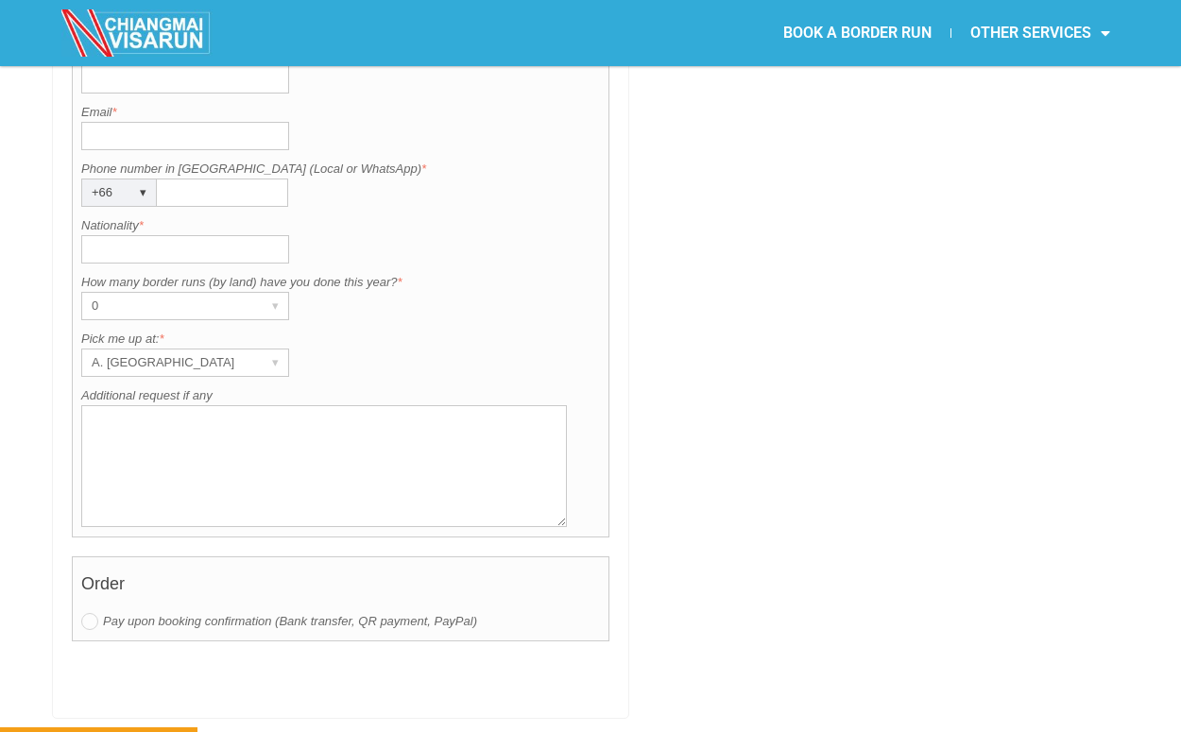
scroll to position [1243, 0]
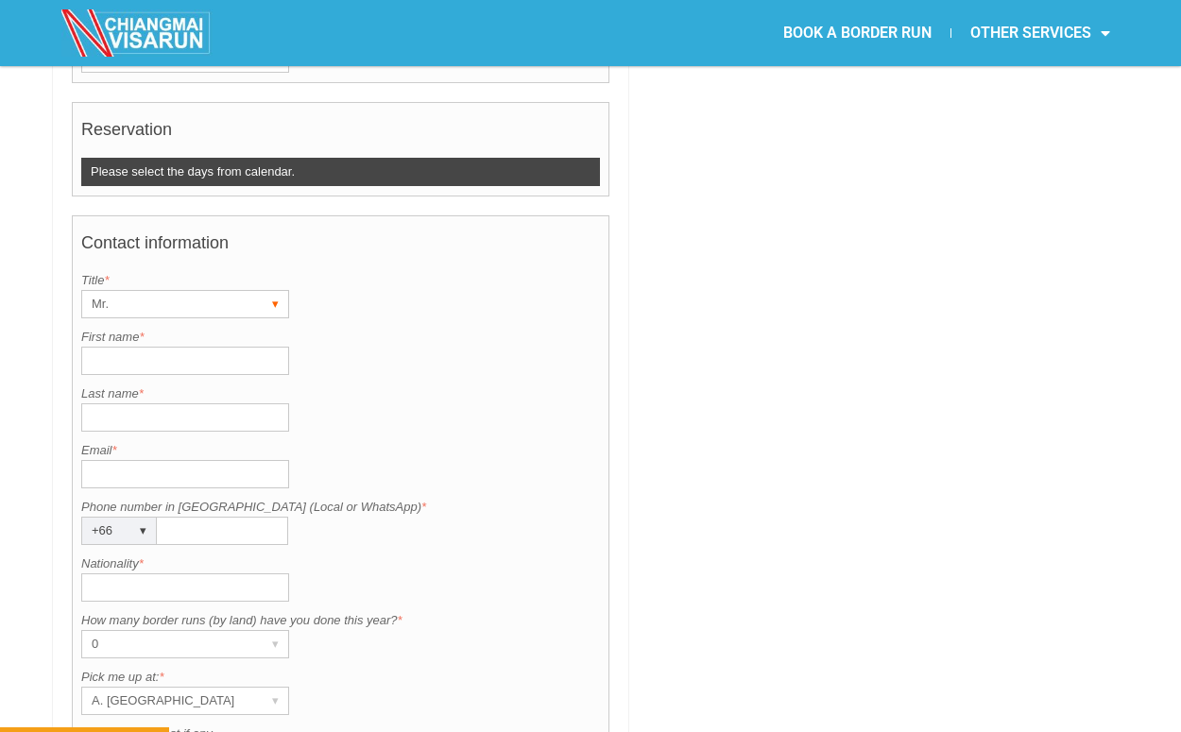
click at [210, 291] on div "Mr." at bounding box center [167, 304] width 170 height 26
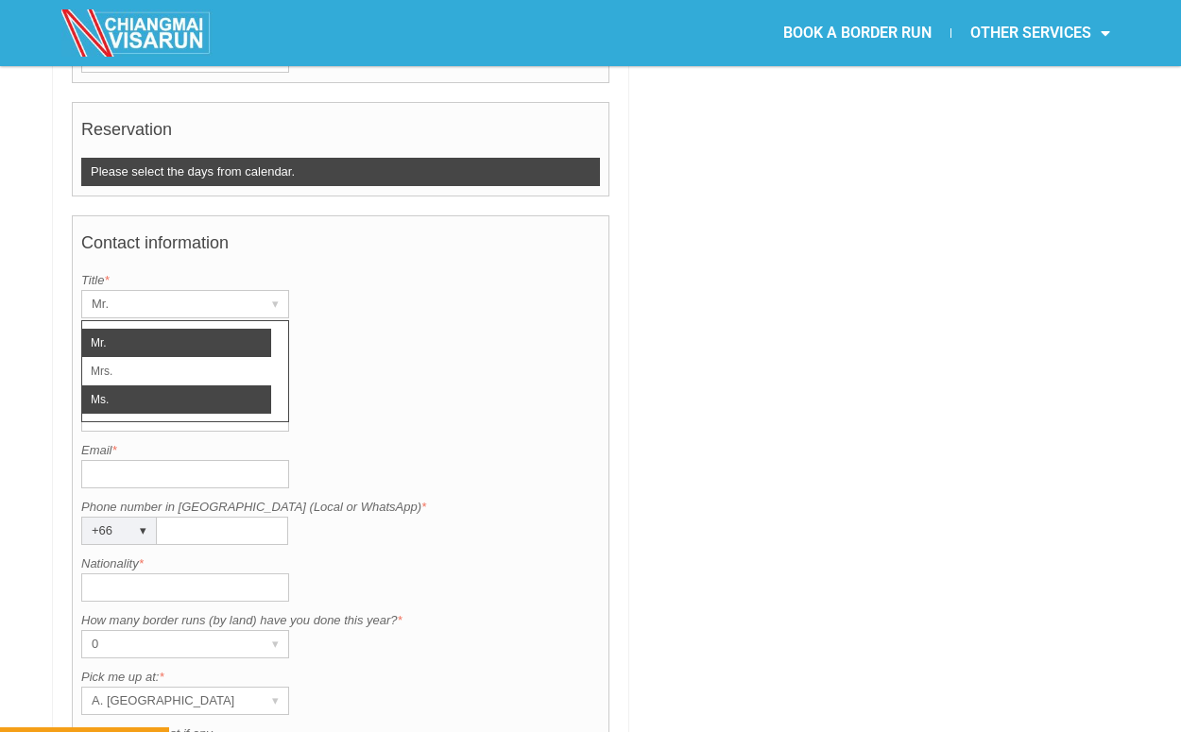
click at [148, 386] on li "Ms." at bounding box center [176, 400] width 189 height 28
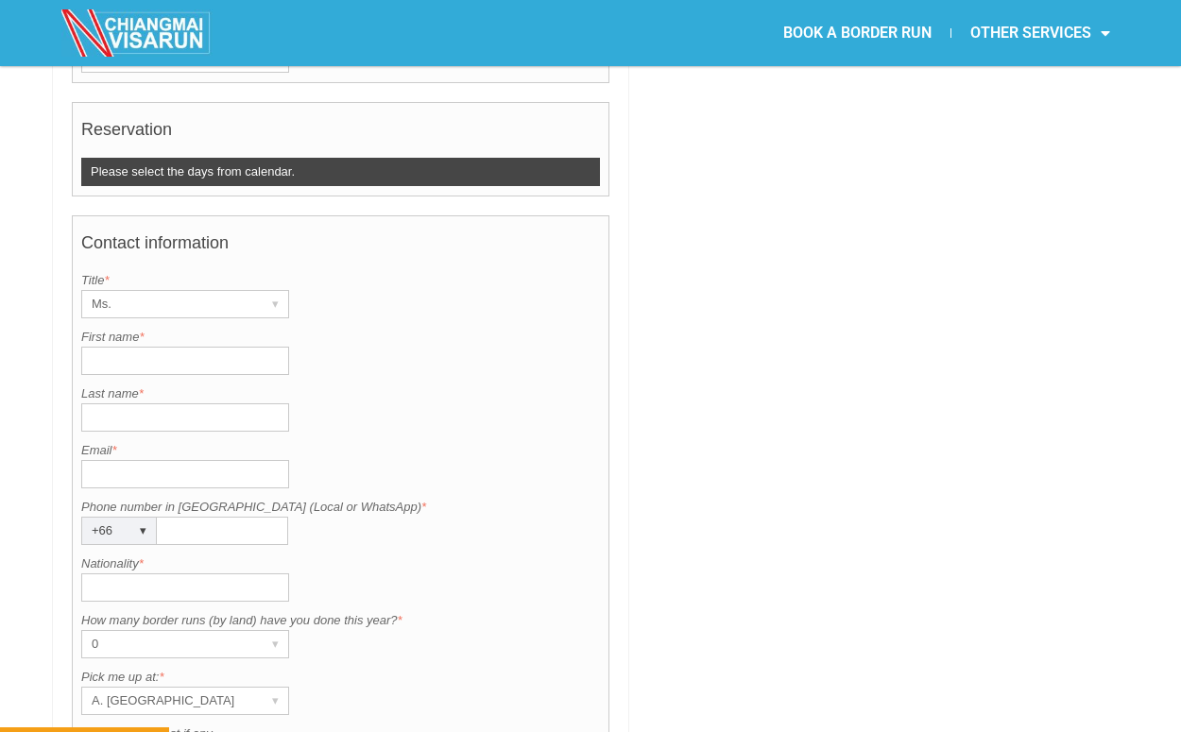
type input "щ"
type input "[PERSON_NAME]"
click at [353, 385] on div "Last name is required. Last name *" at bounding box center [340, 408] width 519 height 47
type input "Vitenko"
click at [121, 441] on label "Email *" at bounding box center [340, 450] width 519 height 19
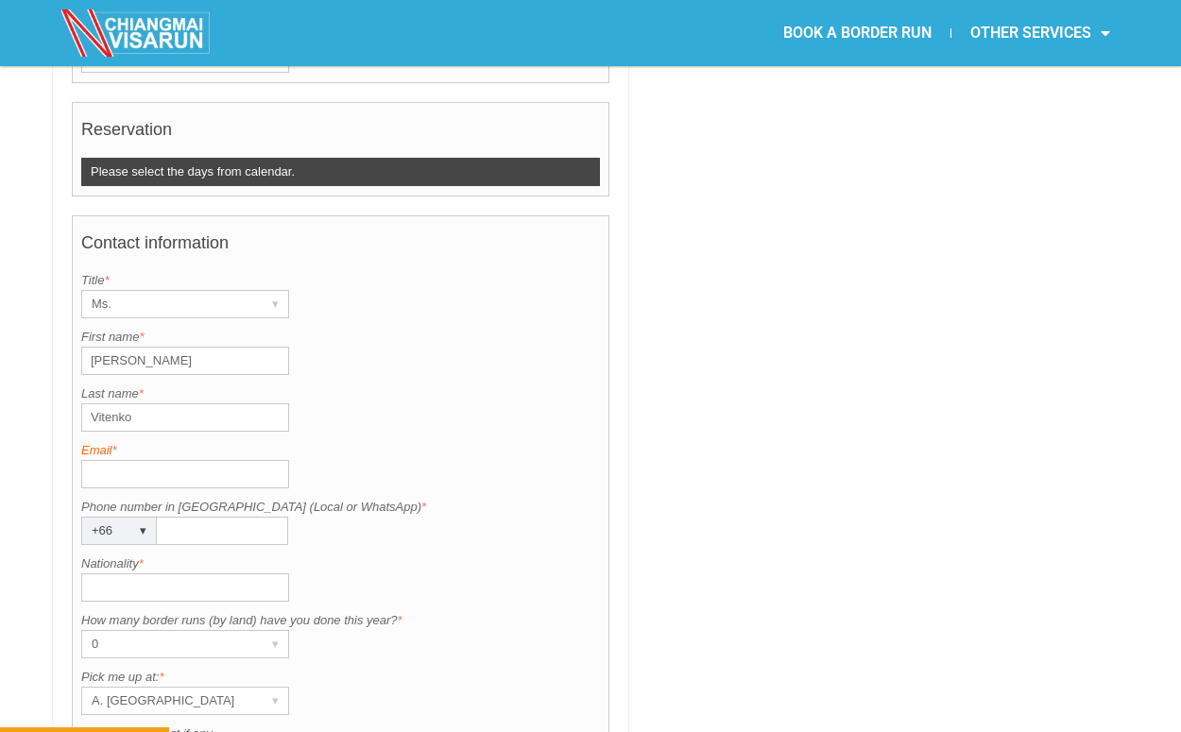
click at [121, 460] on input "Email *" at bounding box center [185, 474] width 208 height 28
type input "slovami"
type input "h"
click at [95, 460] on input "[DOMAIN_NAME]" at bounding box center [185, 474] width 208 height 28
click at [91, 460] on input "[DOMAIN_NAME]" at bounding box center [185, 474] width 208 height 28
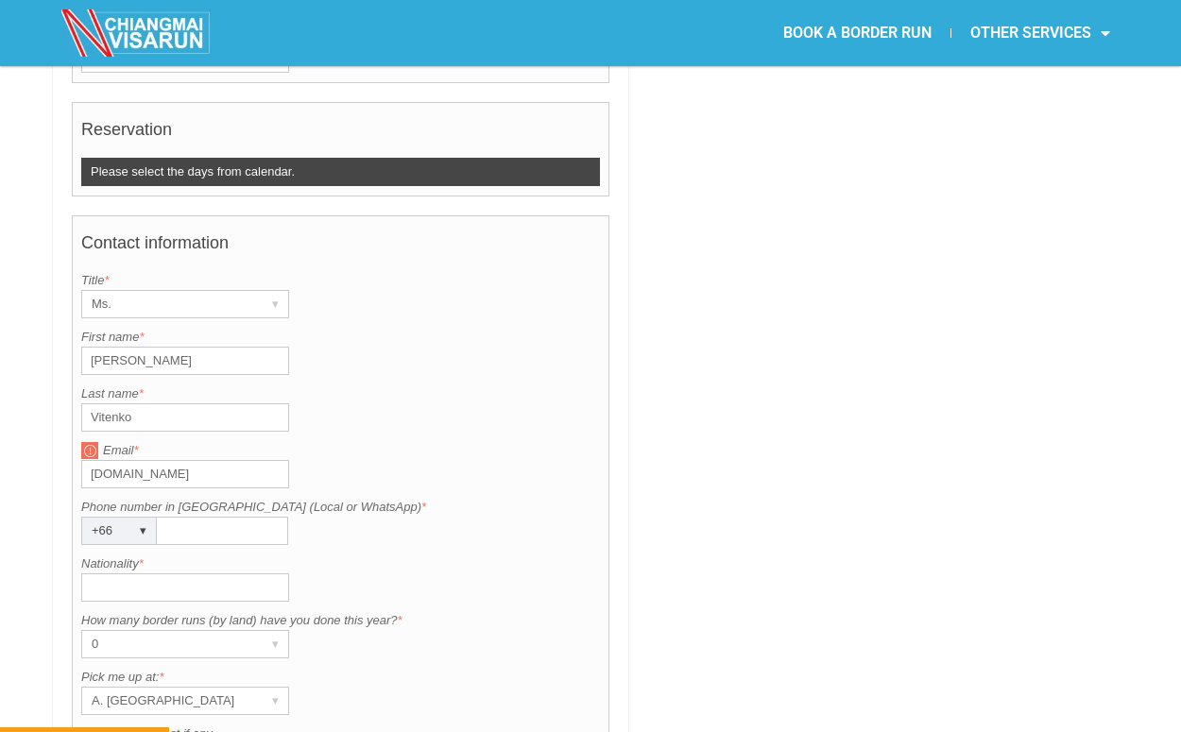
type input "[EMAIL_ADDRESS][DOMAIN_NAME]"
click at [423, 498] on div "Phone number in [GEOGRAPHIC_DATA] (Local or WhatsApp) is required. Phone number…" at bounding box center [340, 521] width 519 height 47
type input "946967031"
click at [222, 574] on input "Nationality *" at bounding box center [185, 588] width 208 height 28
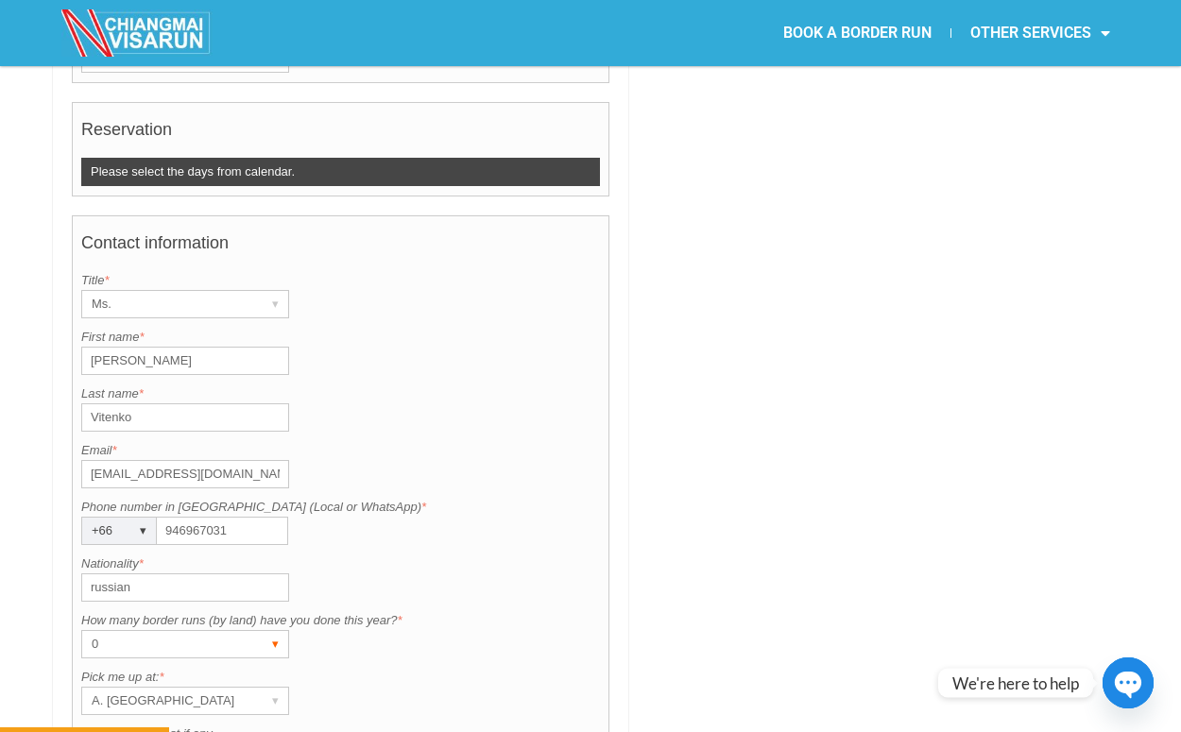
type input "russian"
click at [169, 631] on div "0" at bounding box center [167, 644] width 170 height 26
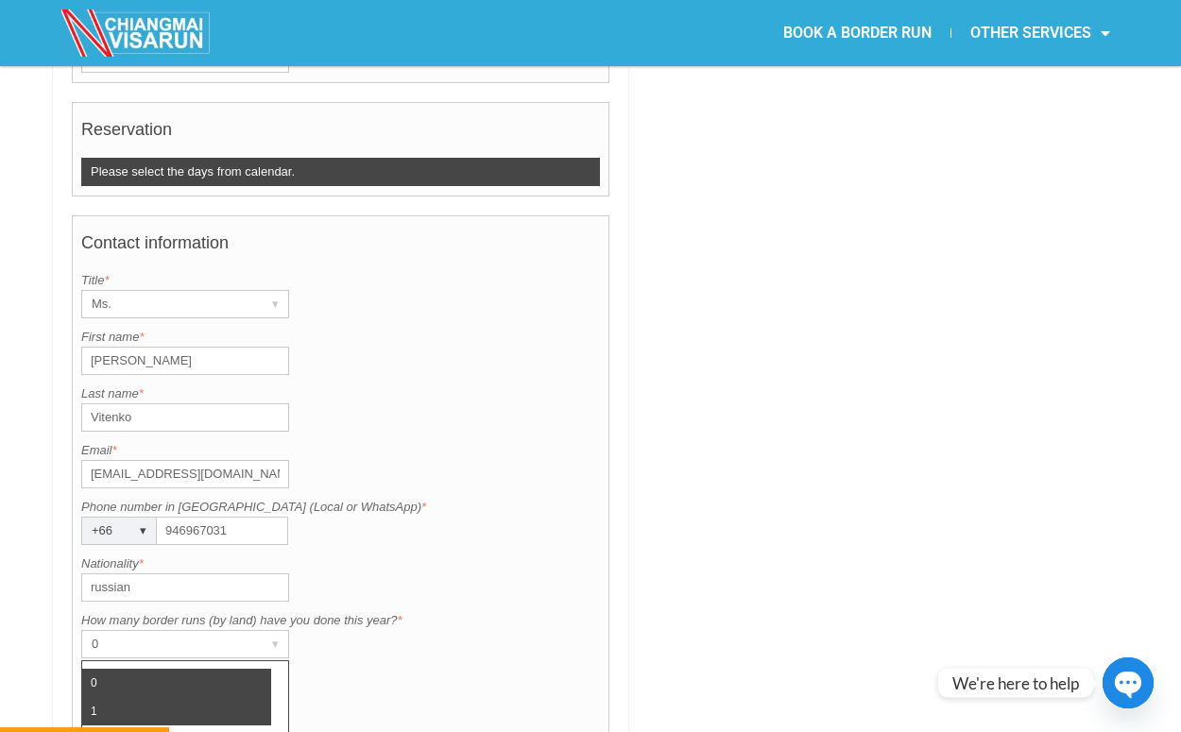
click at [150, 697] on li "1" at bounding box center [176, 711] width 189 height 28
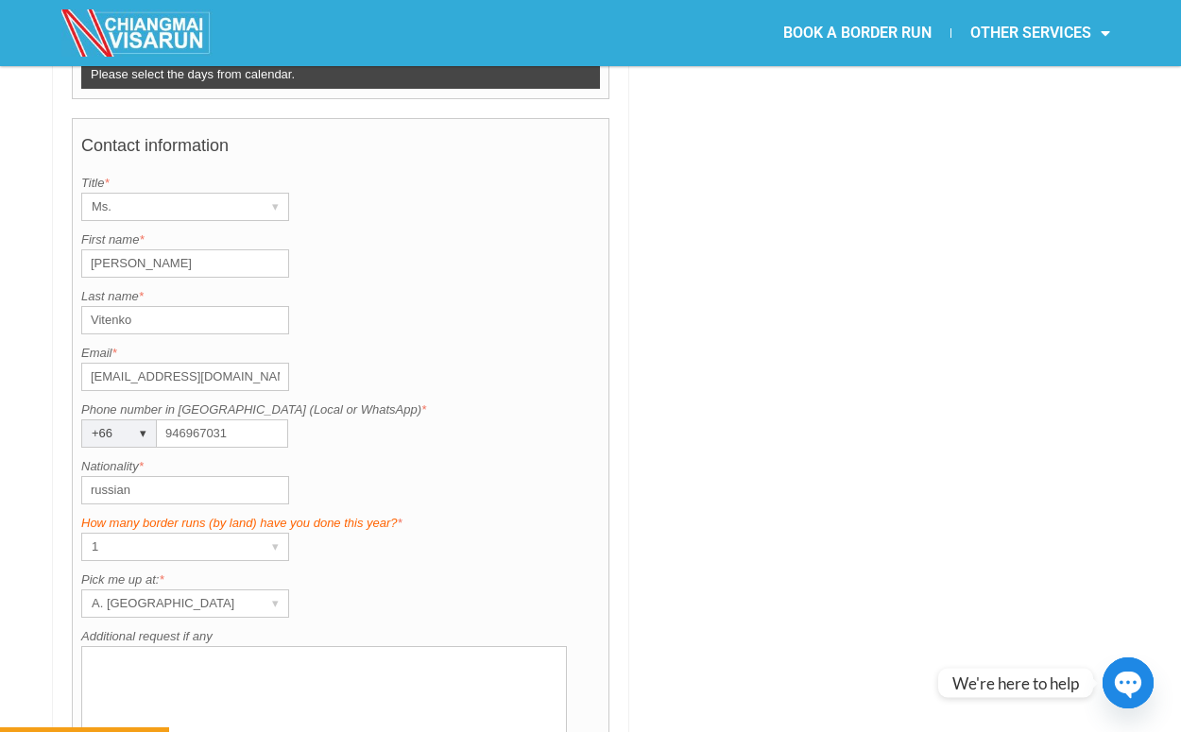
scroll to position [1379, 0]
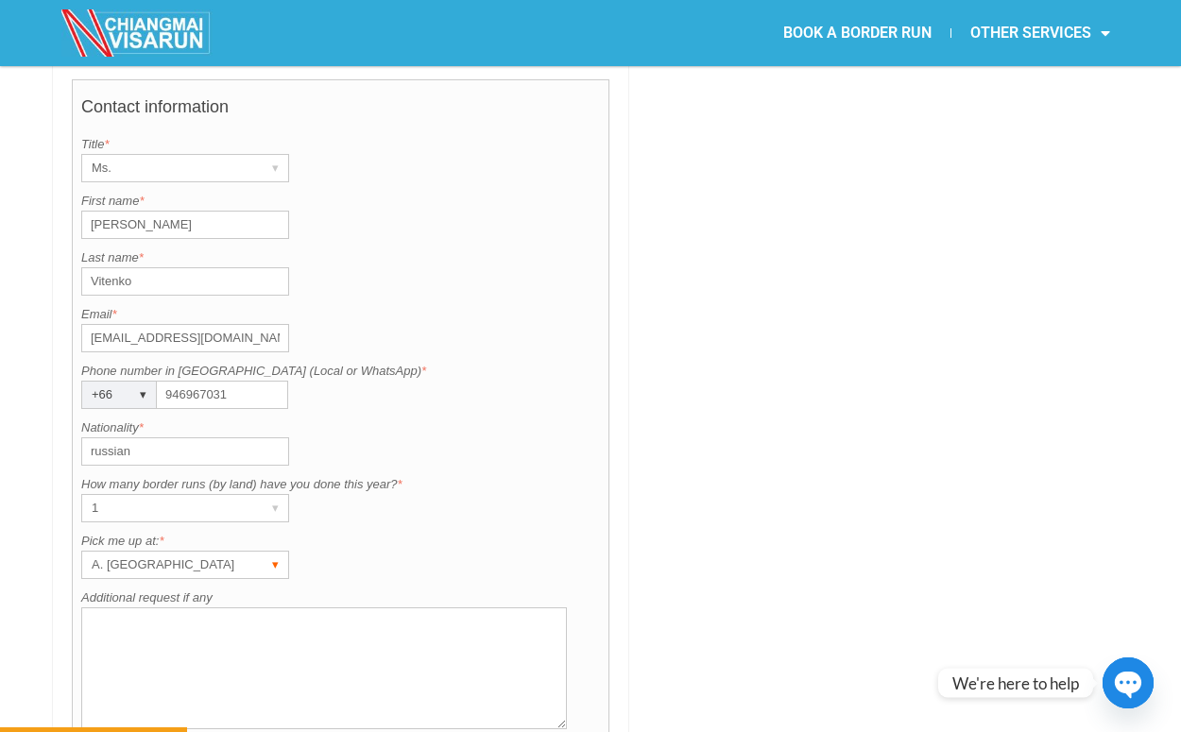
click at [254, 551] on div "A. [GEOGRAPHIC_DATA] ▾" at bounding box center [185, 565] width 208 height 28
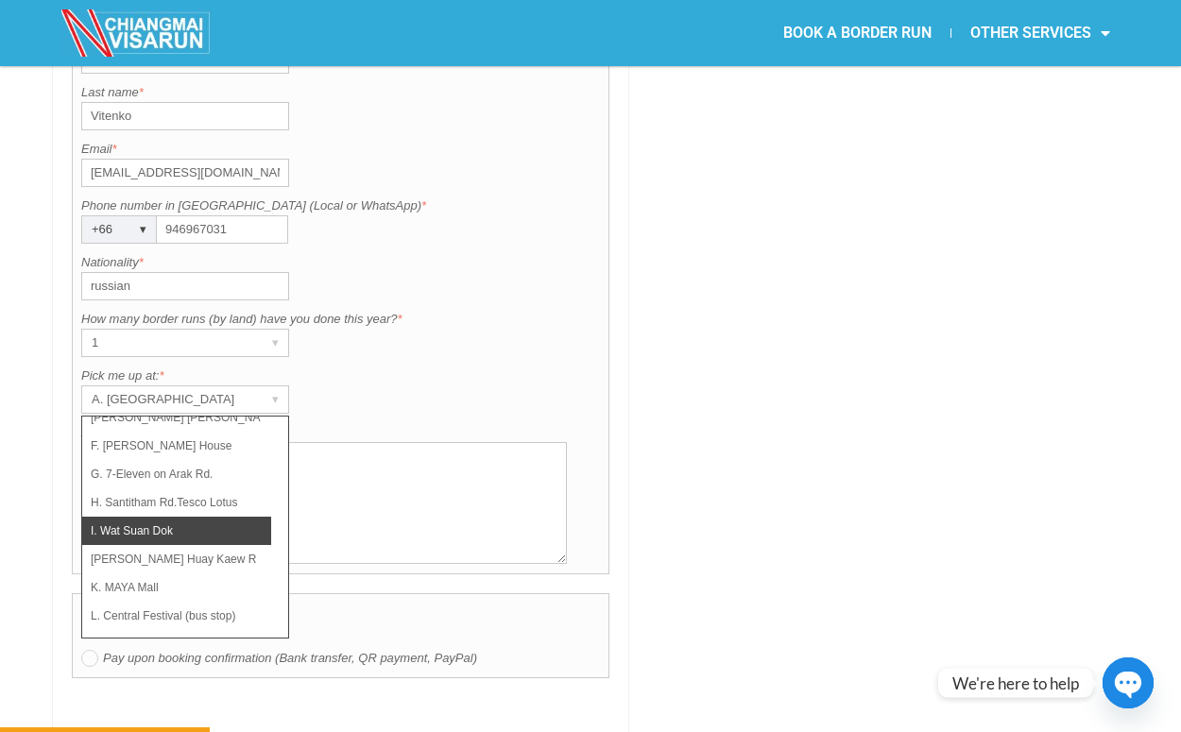
scroll to position [131, 0]
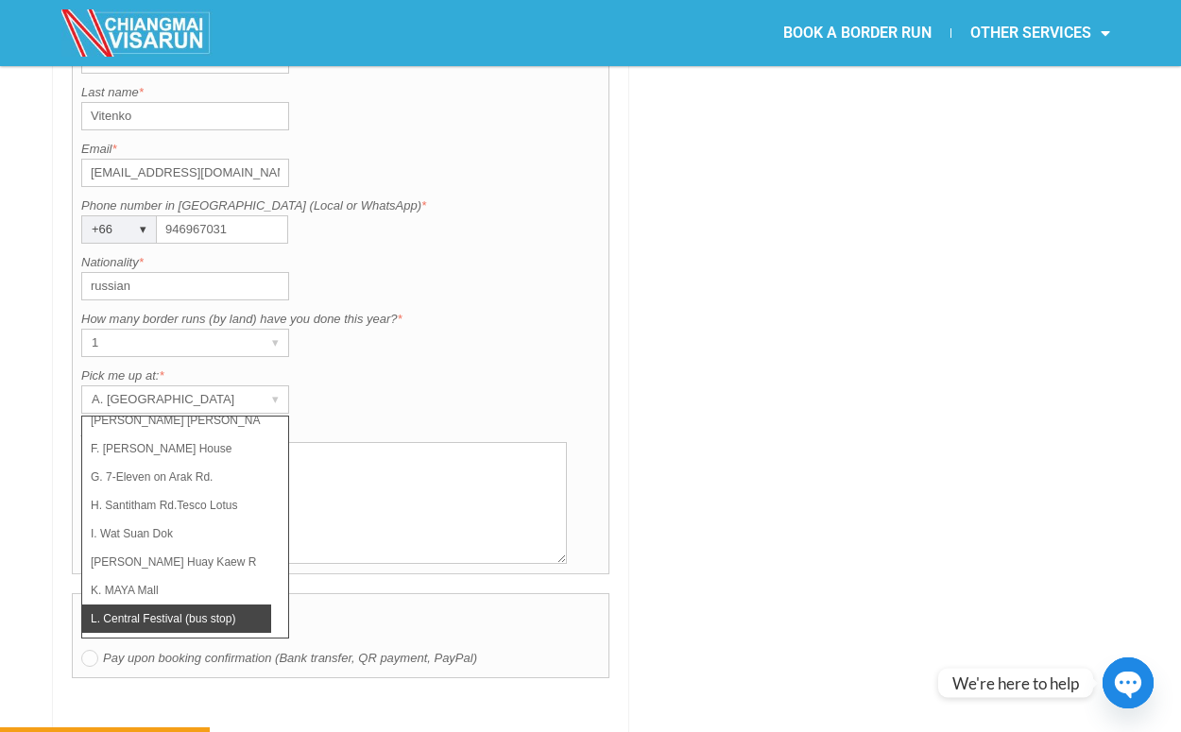
click at [236, 605] on li "L. Central Festival (bus stop)" at bounding box center [176, 619] width 189 height 28
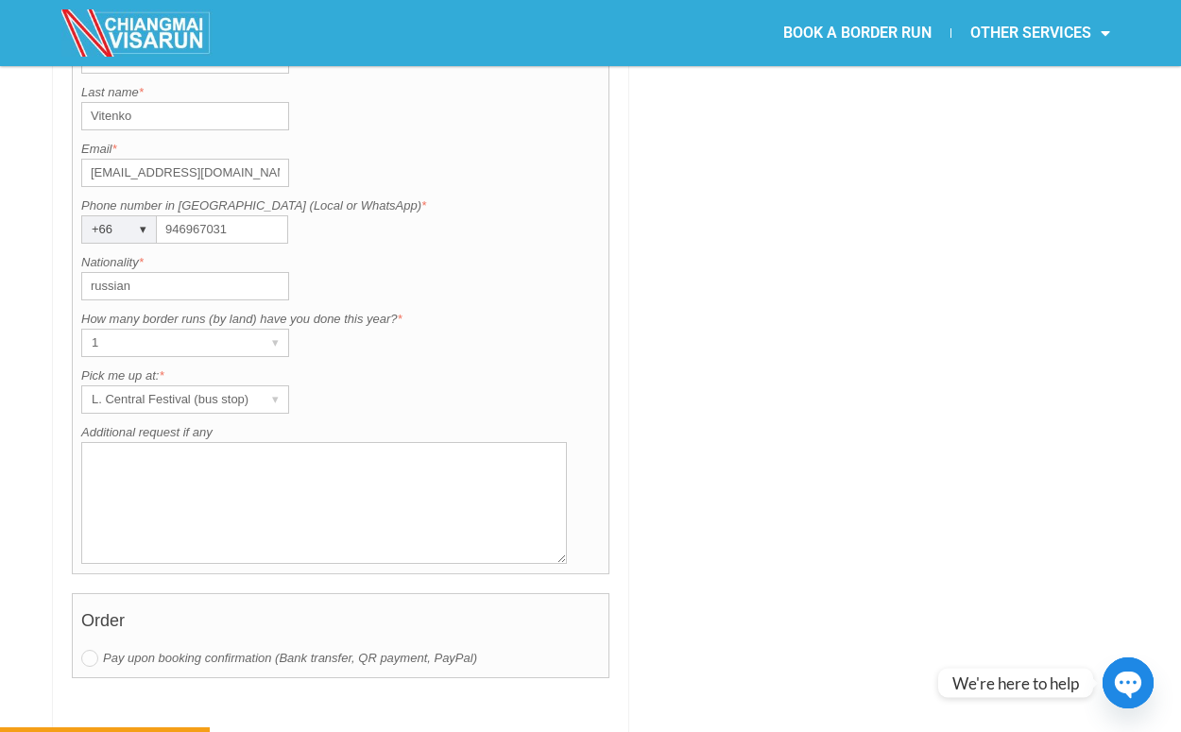
click at [278, 442] on textarea "Additional request if any" at bounding box center [324, 503] width 486 height 122
click at [142, 649] on label "Pay upon booking confirmation (Bank transfer, QR payment, PayPal)" at bounding box center [340, 658] width 519 height 19
click at [190, 475] on textarea "Additional request if any" at bounding box center [324, 503] width 486 height 122
type textarea "H"
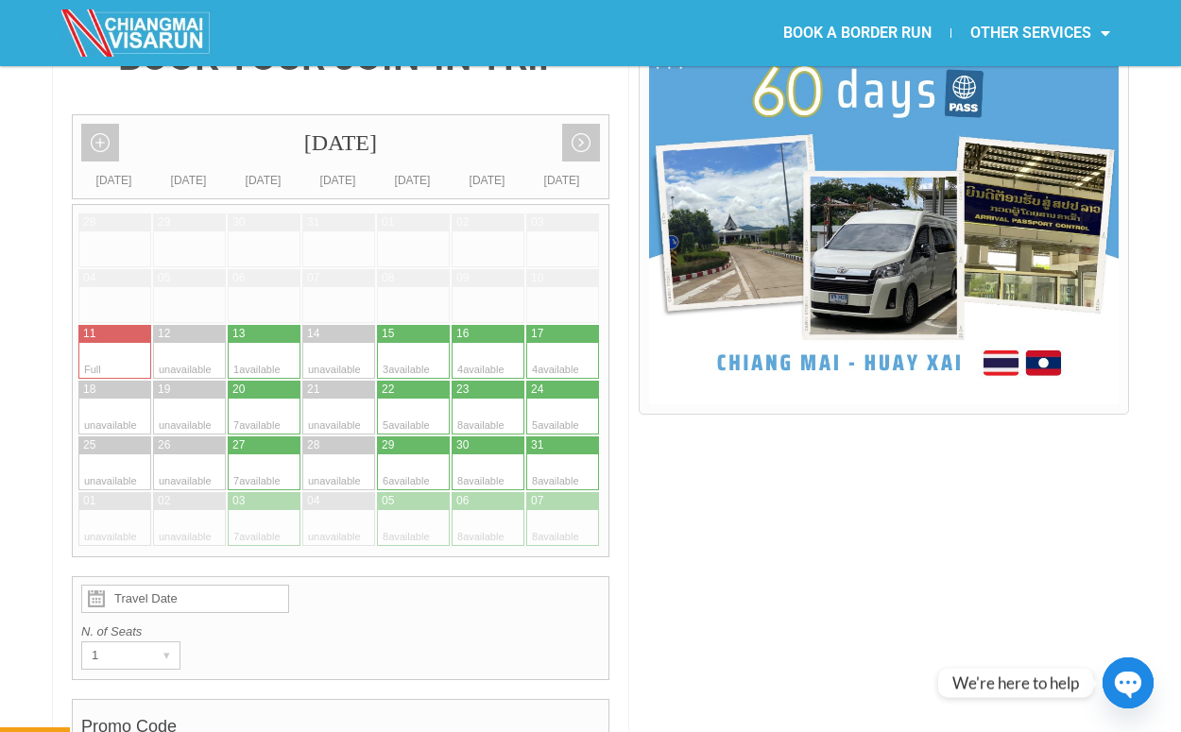
type textarea "My son made a border run with you"
click at [152, 585] on input "Travel Date" at bounding box center [185, 599] width 208 height 28
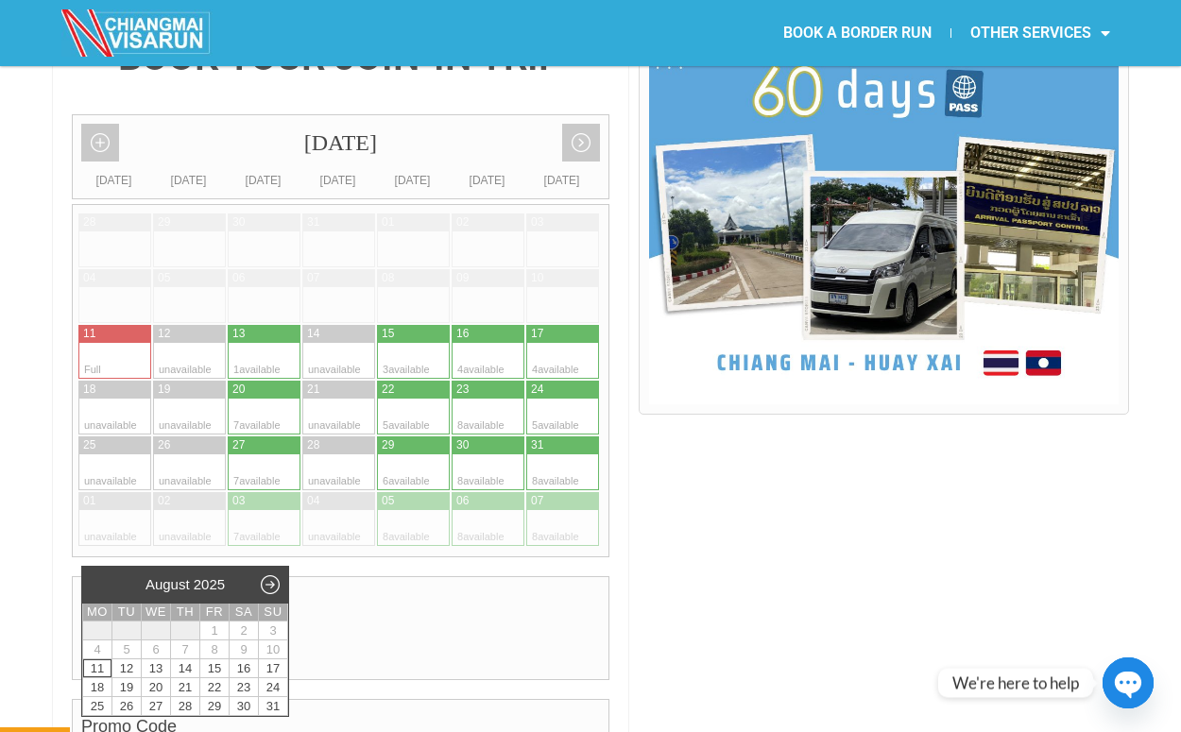
click at [101, 666] on link "11" at bounding box center [97, 669] width 28 height 18
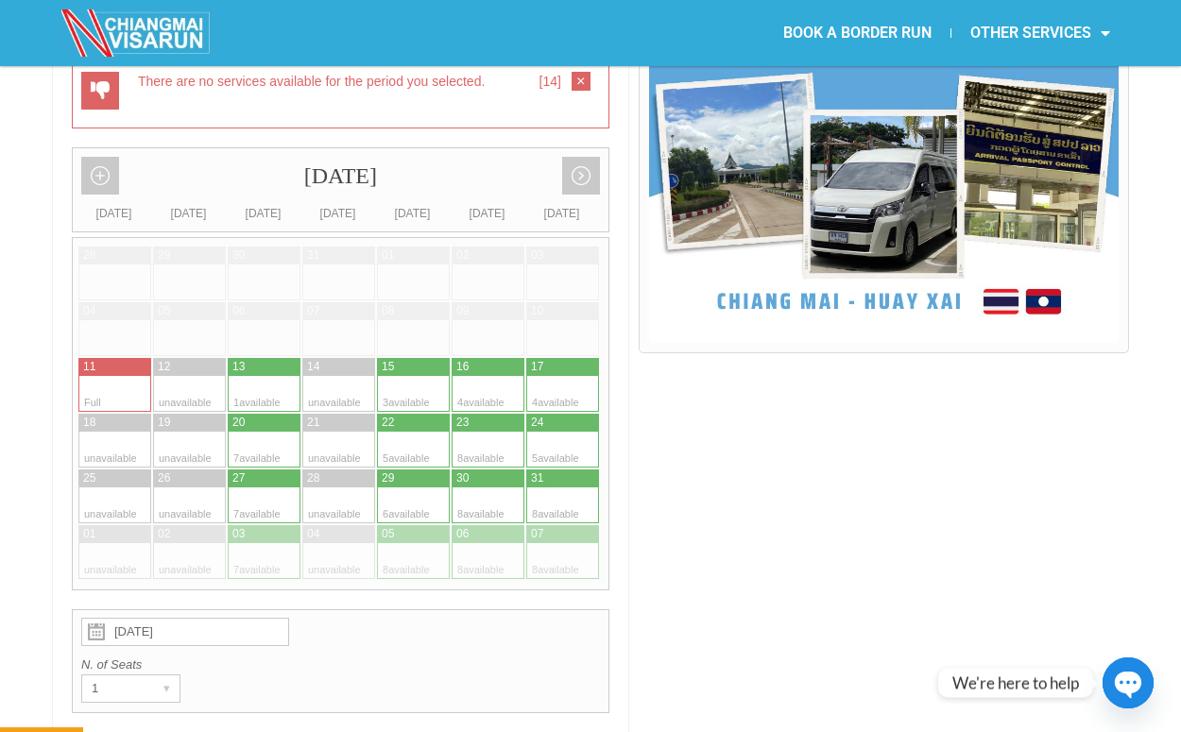
scroll to position [616, 0]
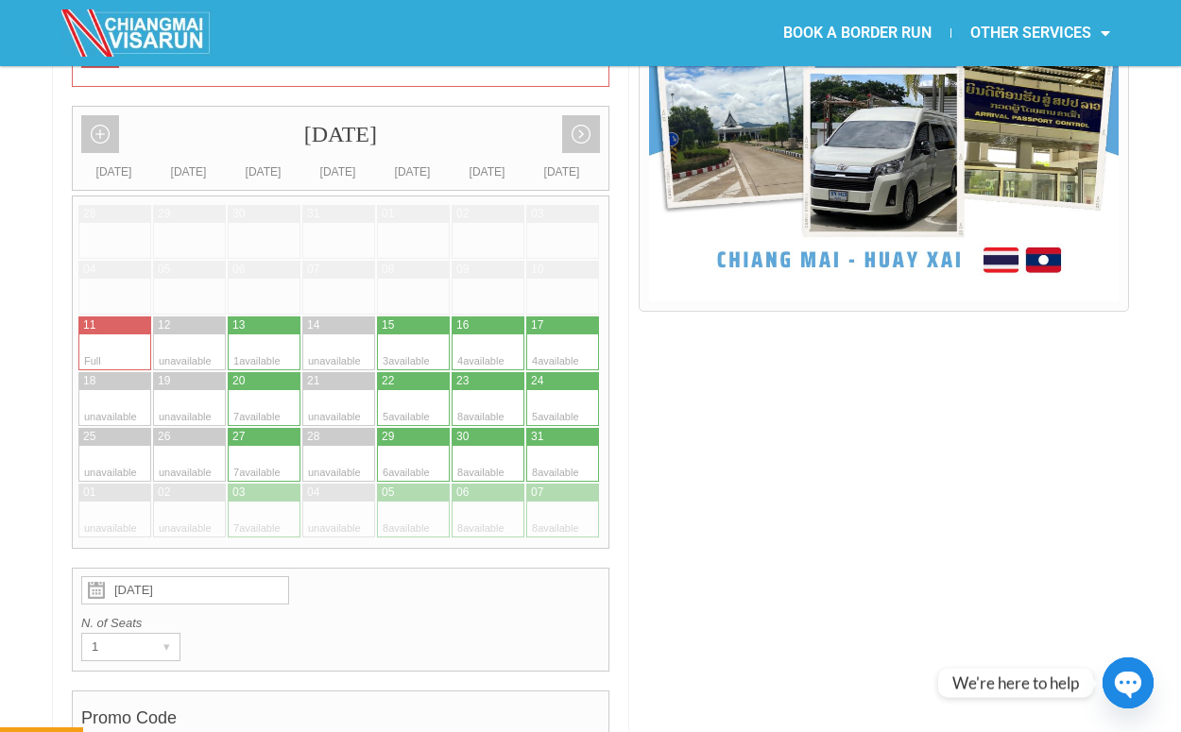
click at [291, 335] on div at bounding box center [283, 353] width 37 height 36
type input "[DATE]"
radio input "true"
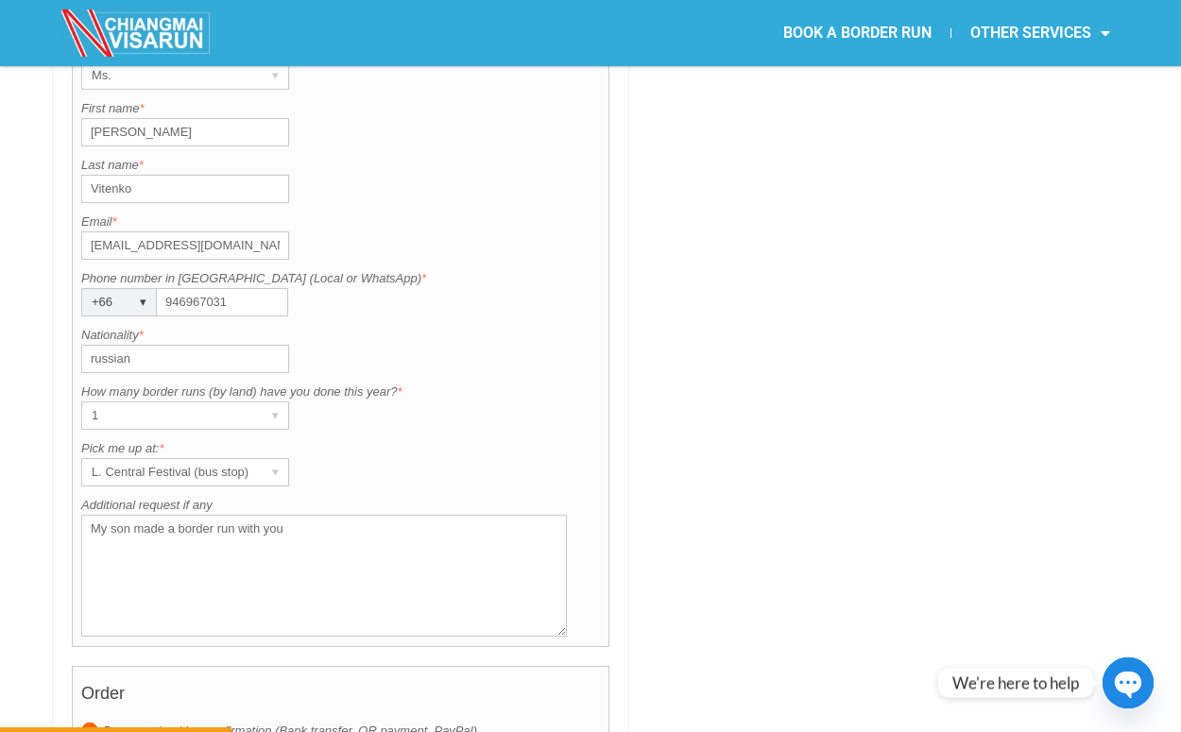
scroll to position [1799, 0]
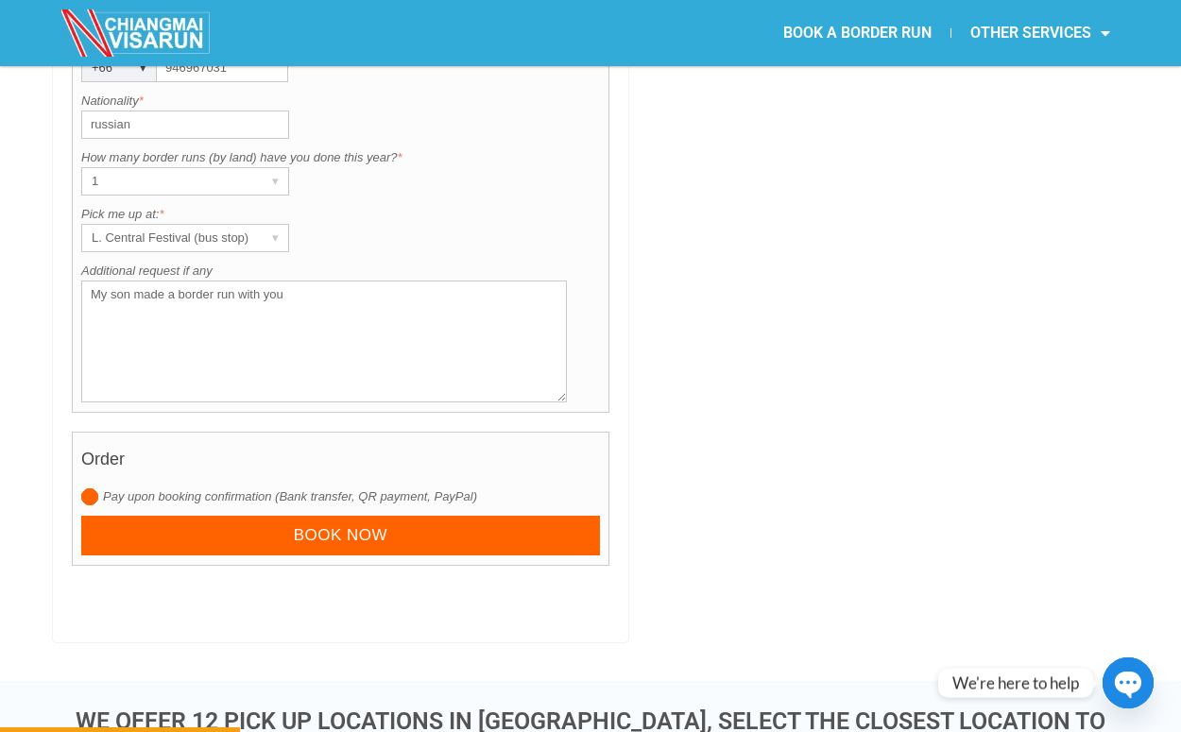
click at [320, 314] on textarea "My son made a border run with you" at bounding box center [324, 342] width 486 height 122
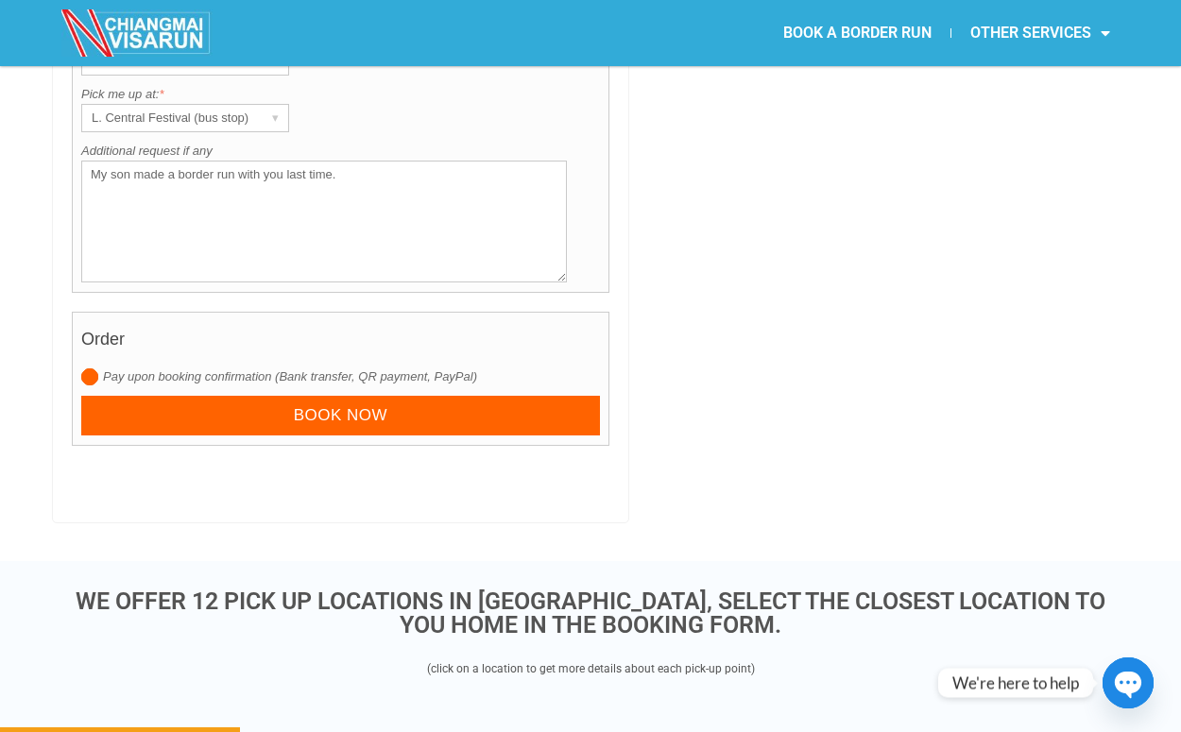
scroll to position [2026, 0]
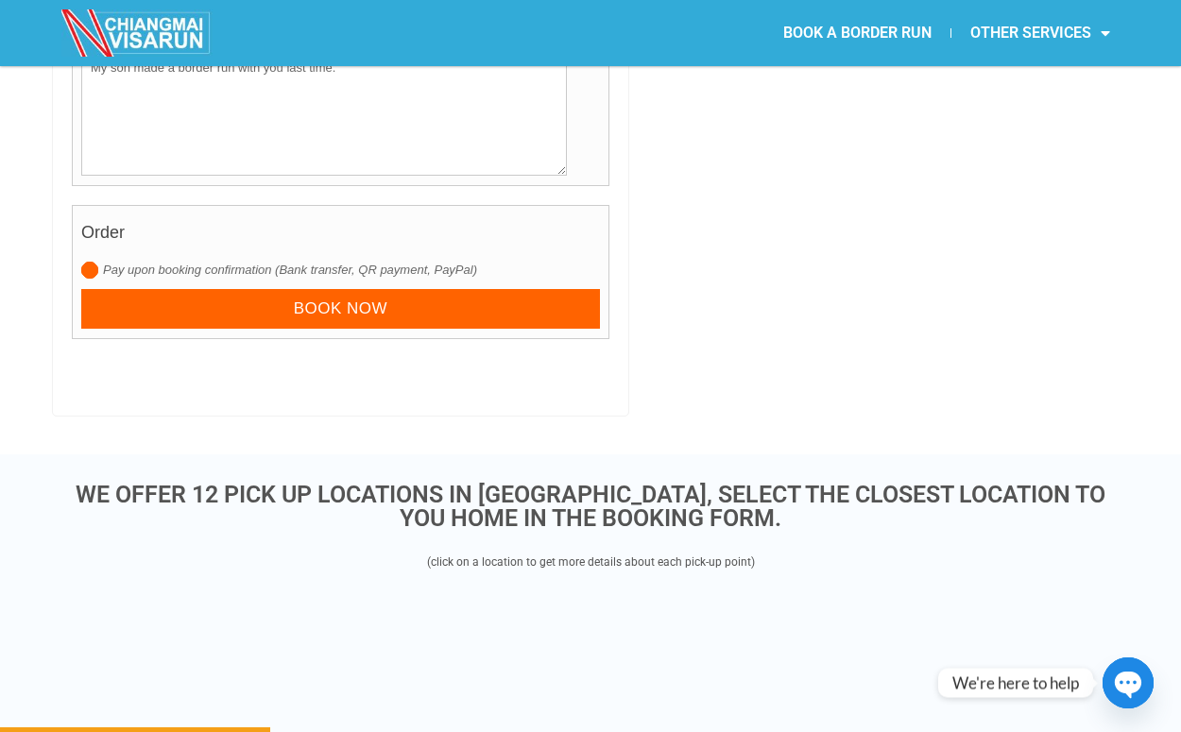
click at [83, 262] on input "radio" at bounding box center [89, 270] width 17 height 17
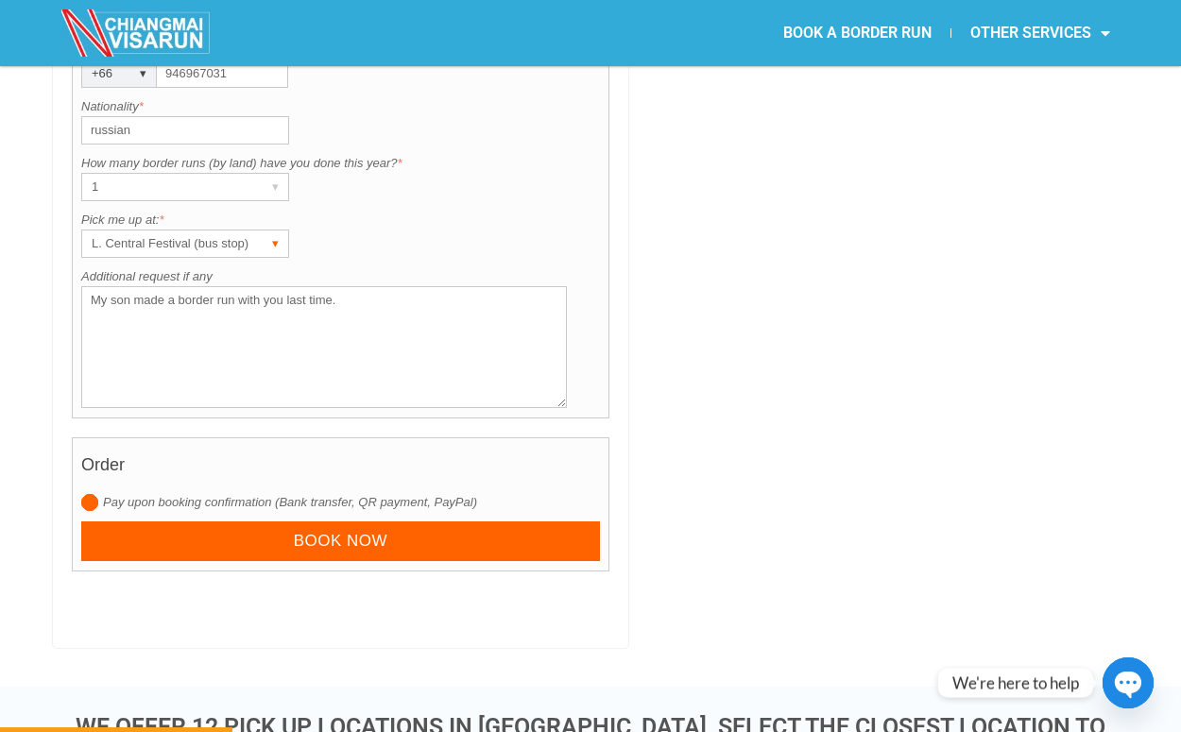
scroll to position [1675, 0]
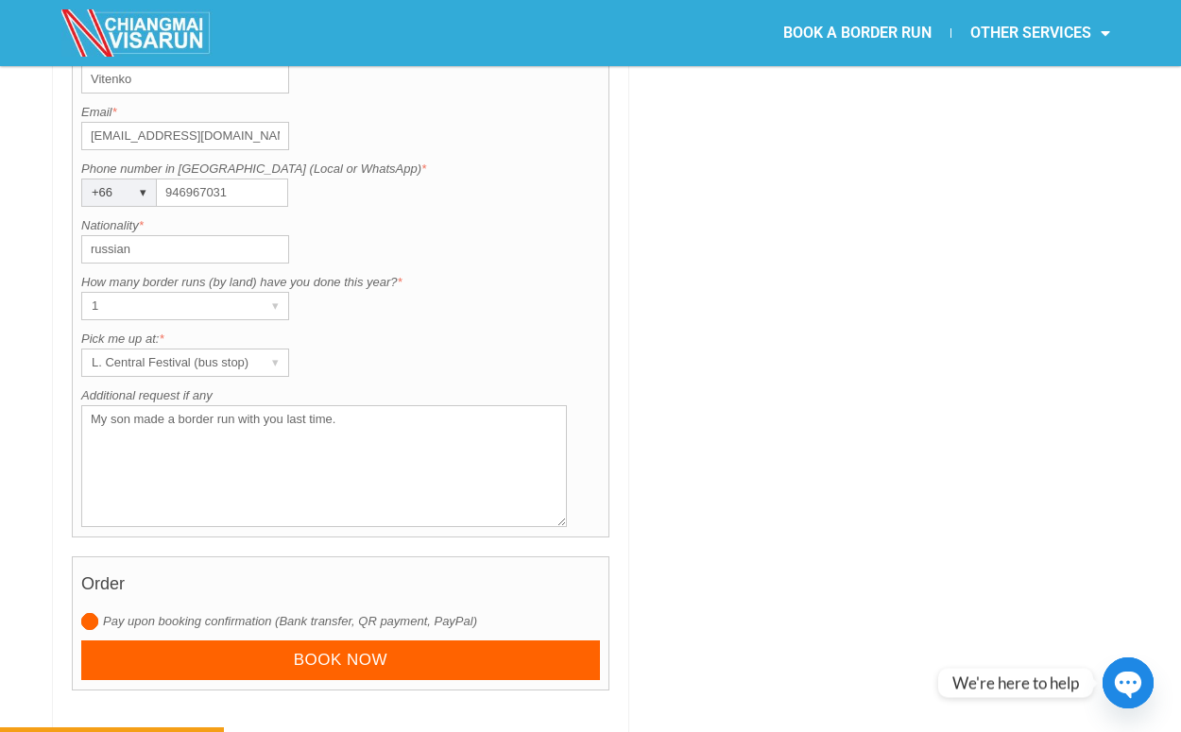
click at [350, 446] on textarea "My son made a border run with you last time." at bounding box center [324, 466] width 486 height 122
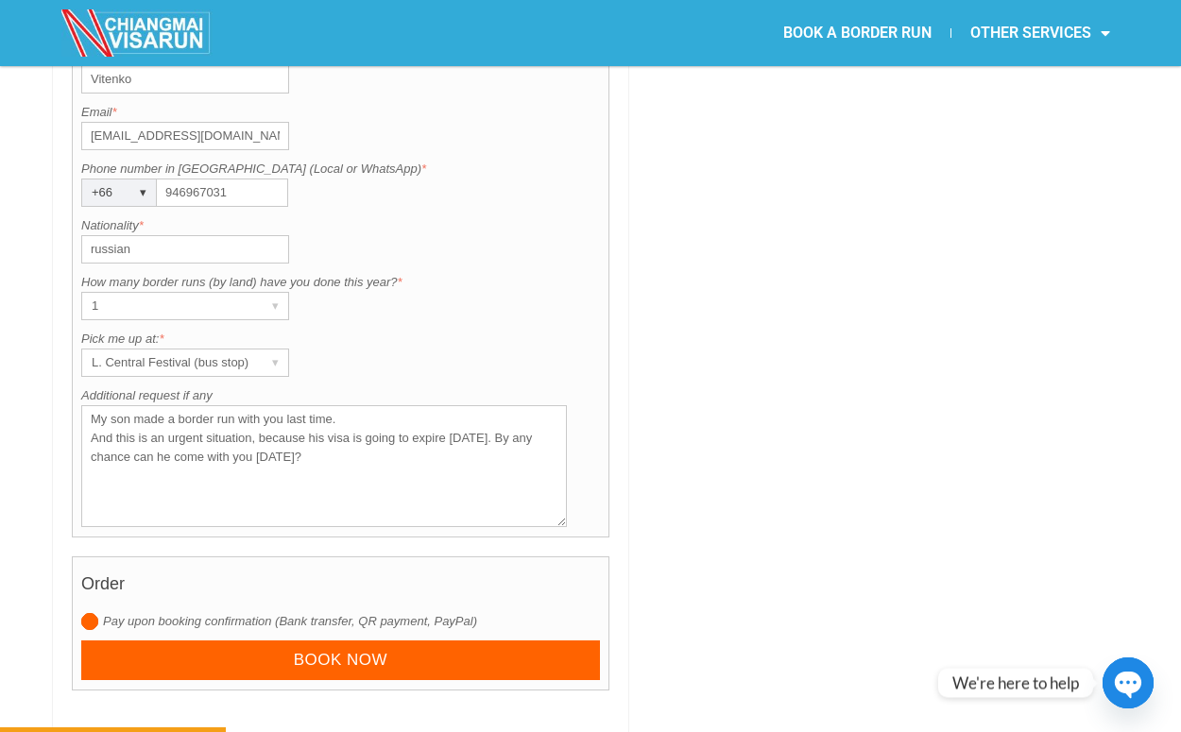
scroll to position [1873, 0]
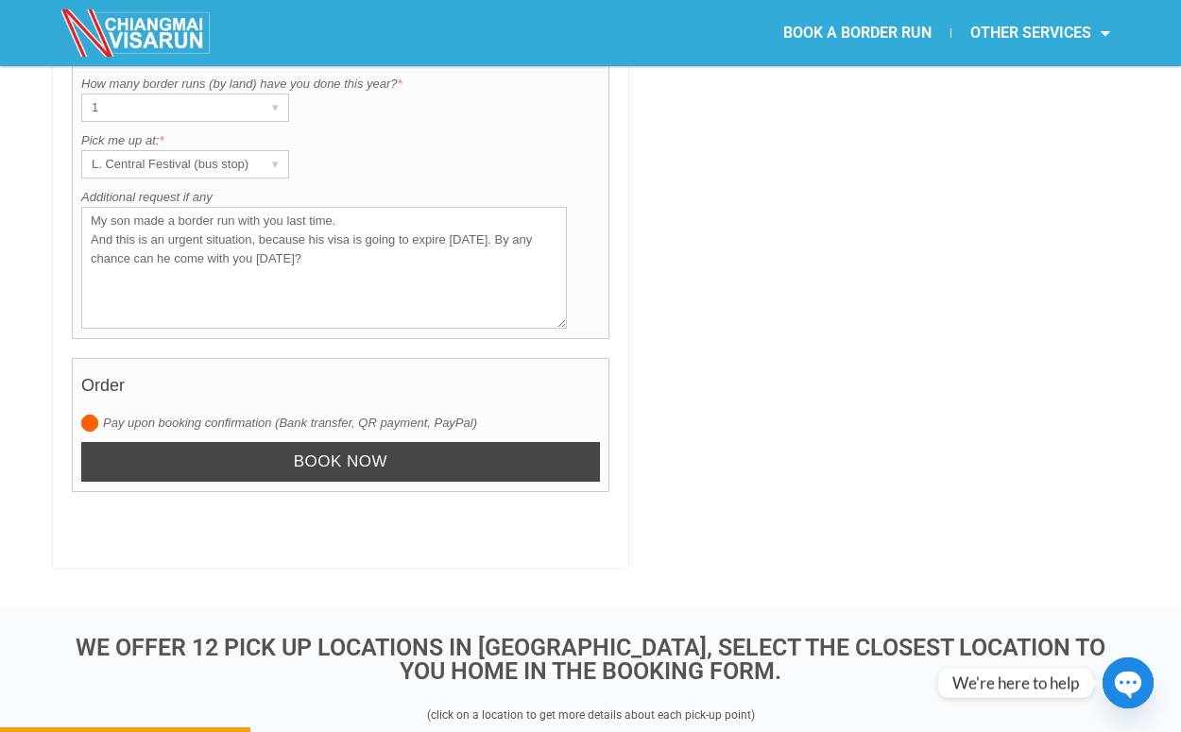
type textarea "My son made a border run with you last time. And this is an urgent situation, b…"
click at [320, 442] on input "Book now" at bounding box center [340, 462] width 519 height 41
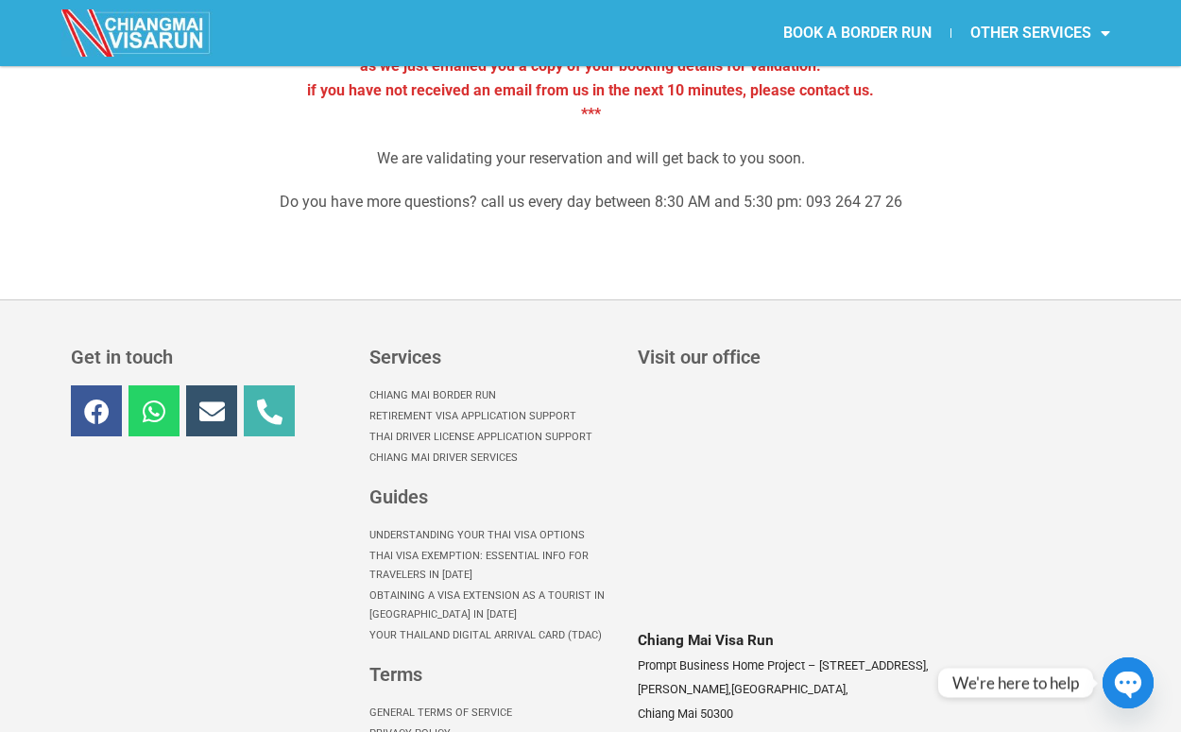
scroll to position [308, 0]
